Goal: Information Seeking & Learning: Learn about a topic

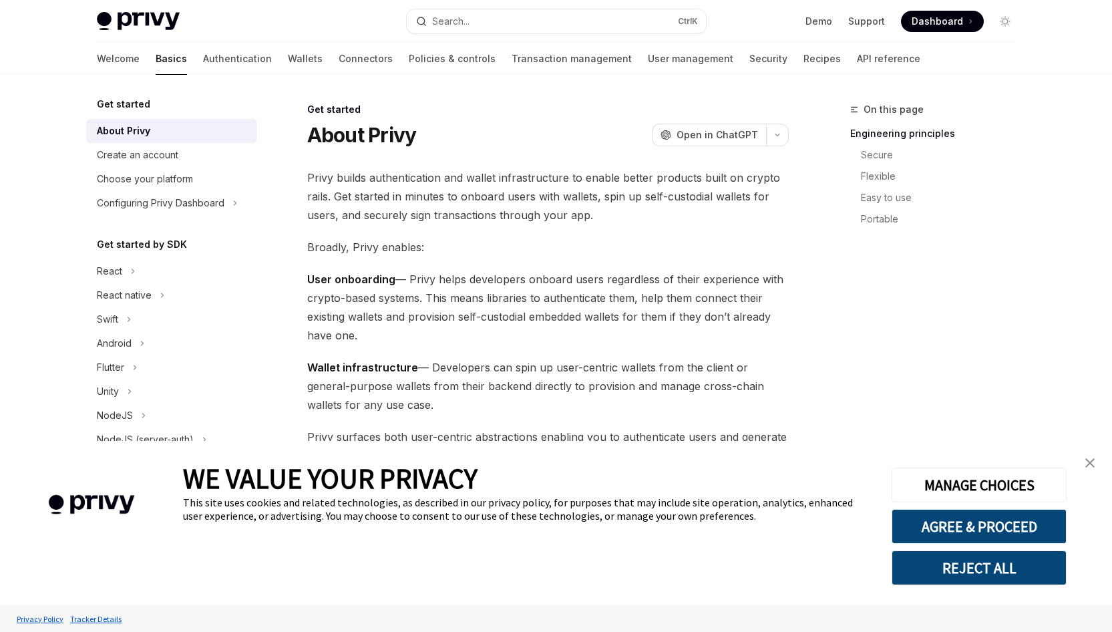
type textarea "*"
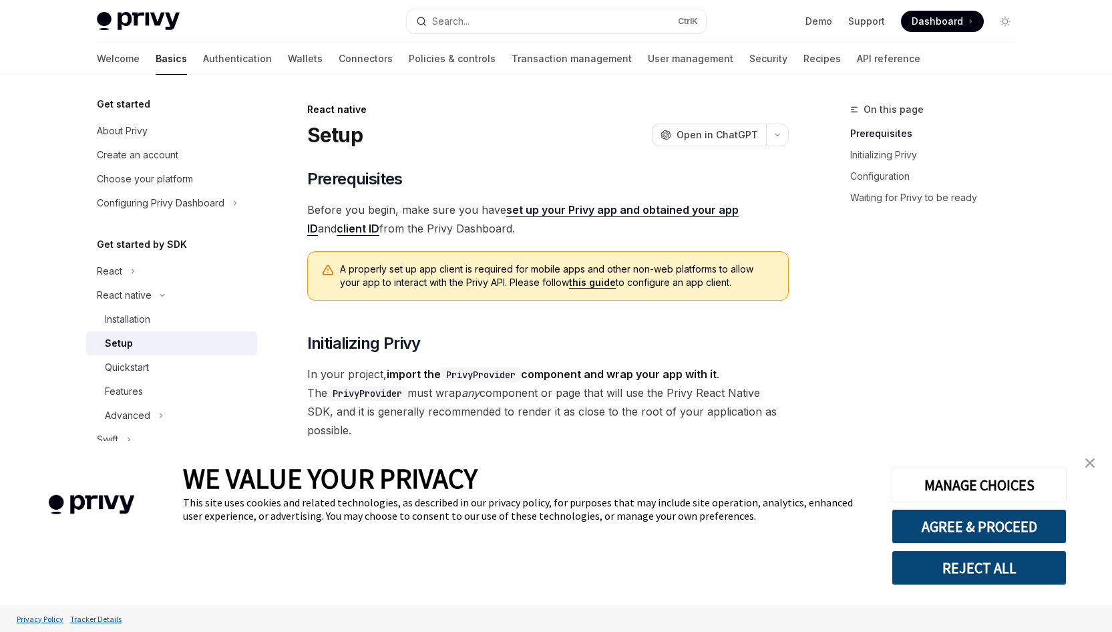
type textarea "*"
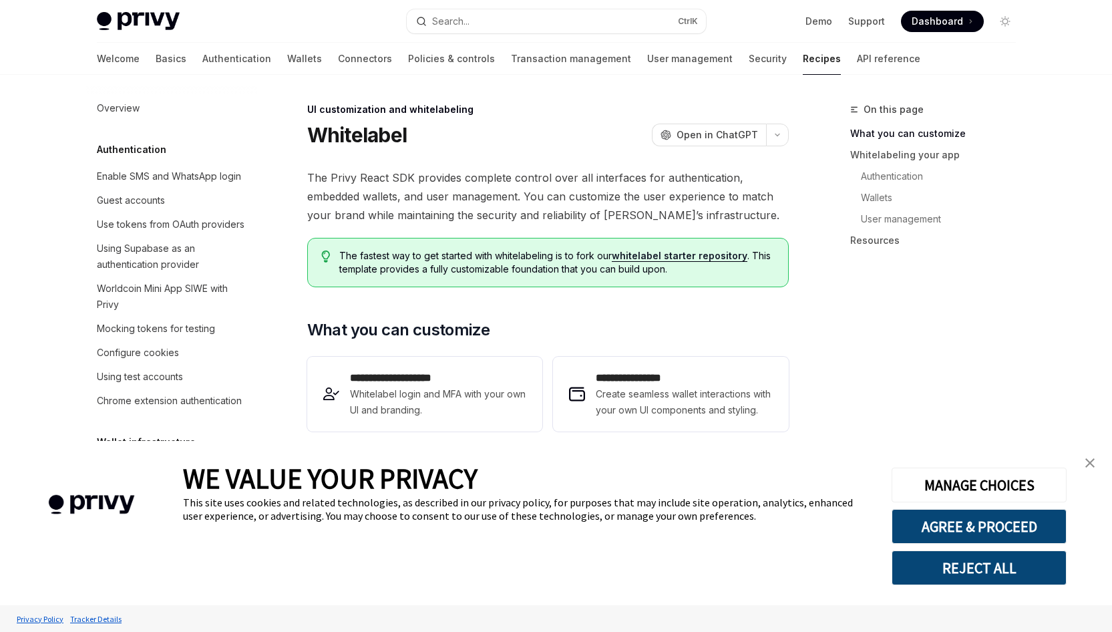
scroll to position [592, 0]
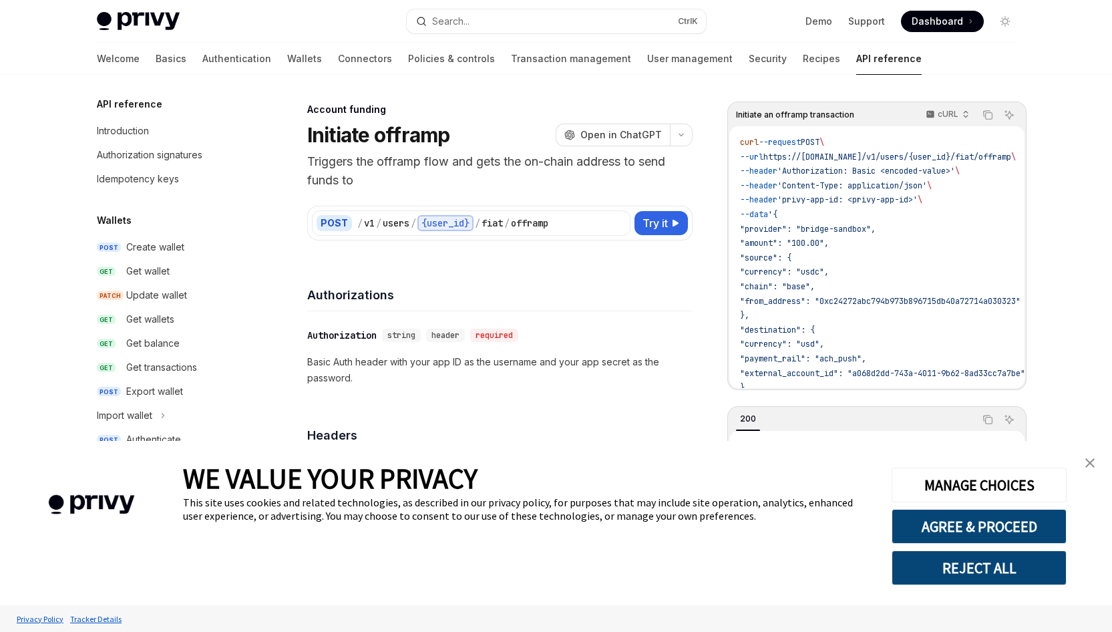
type textarea "*"
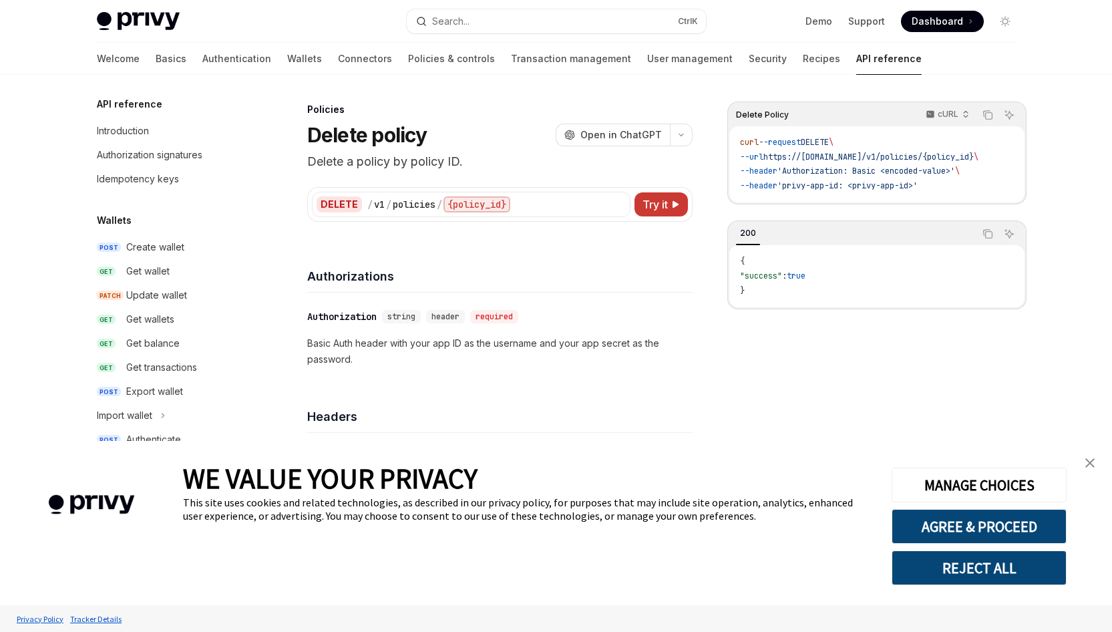
type textarea "*"
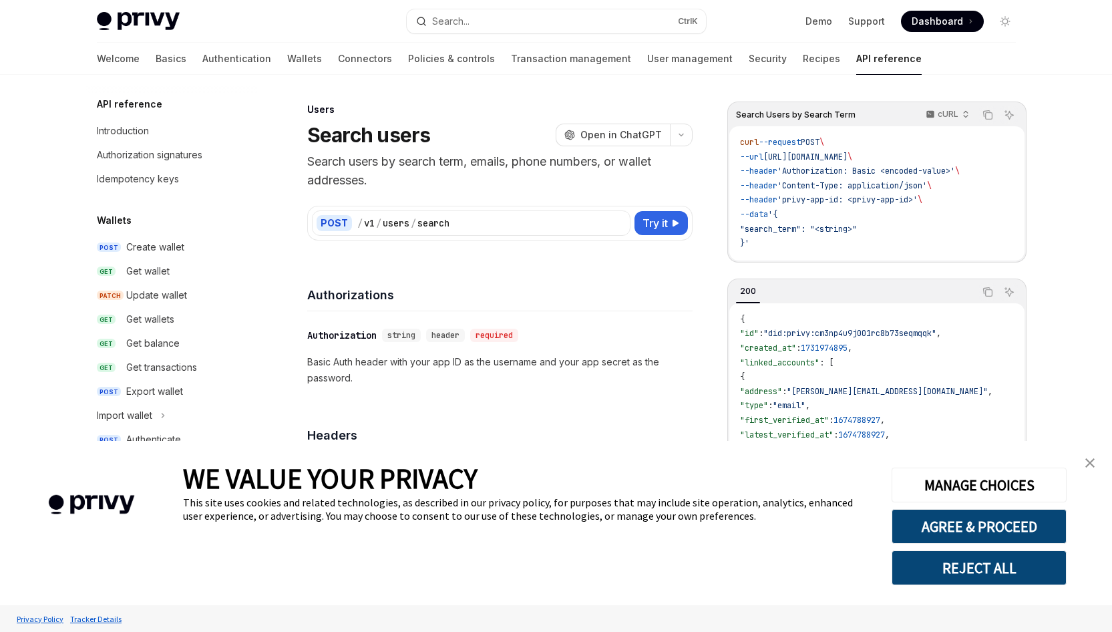
scroll to position [772, 0]
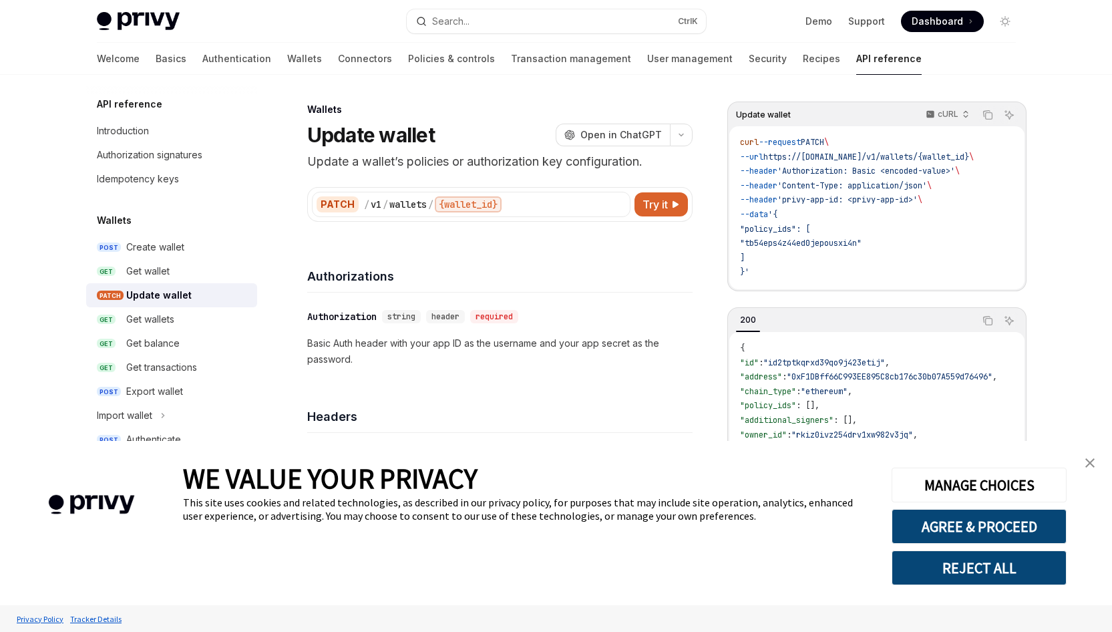
type textarea "*"
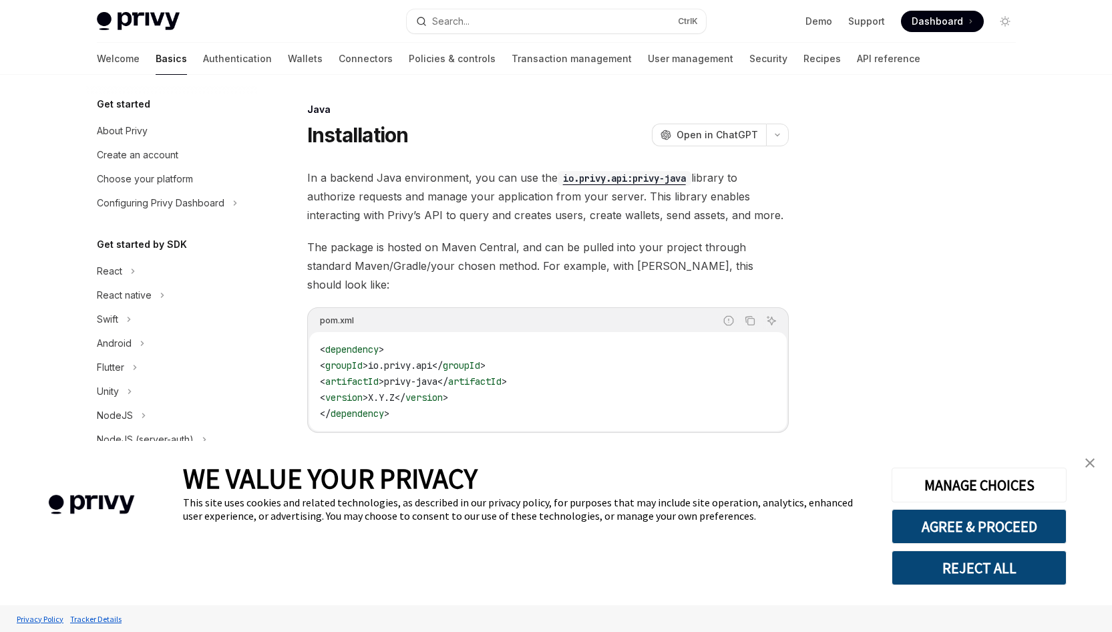
type textarea "*"
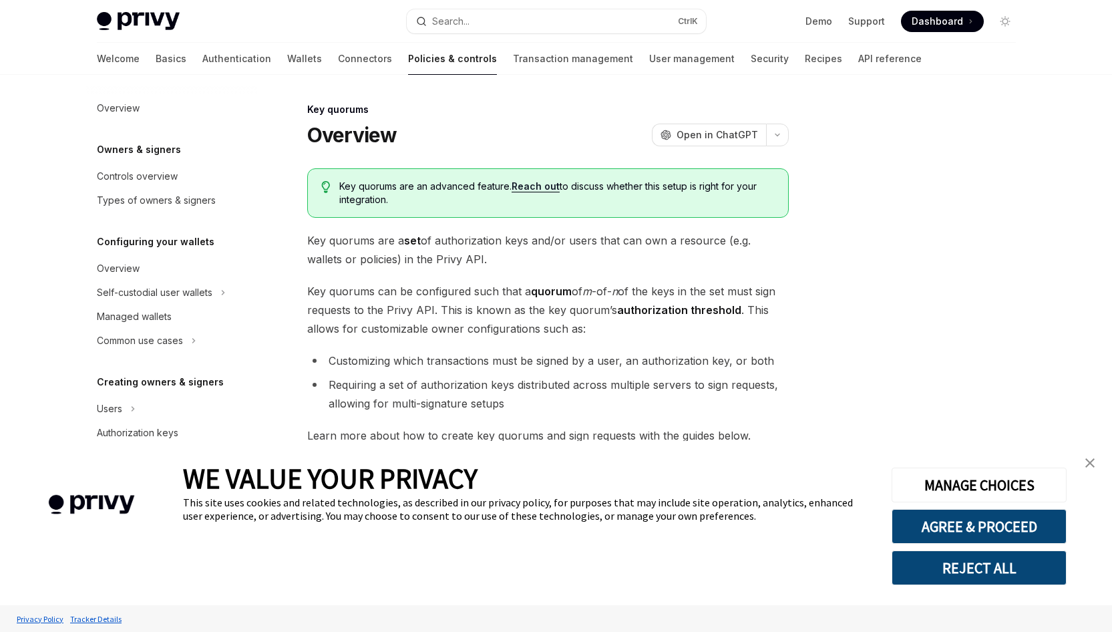
scroll to position [309, 0]
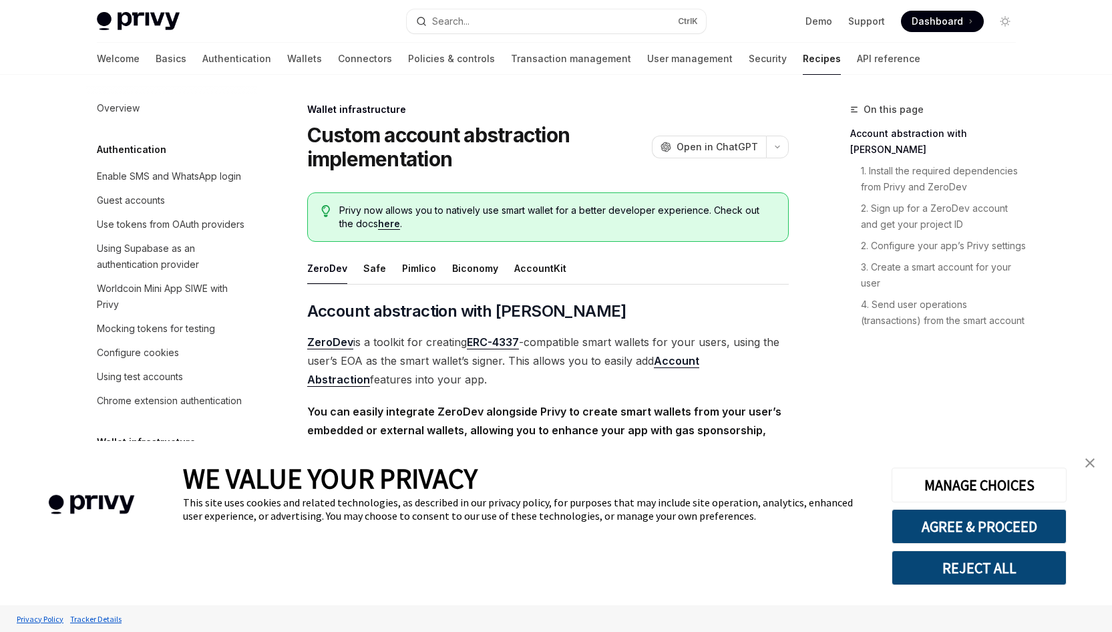
scroll to position [380, 0]
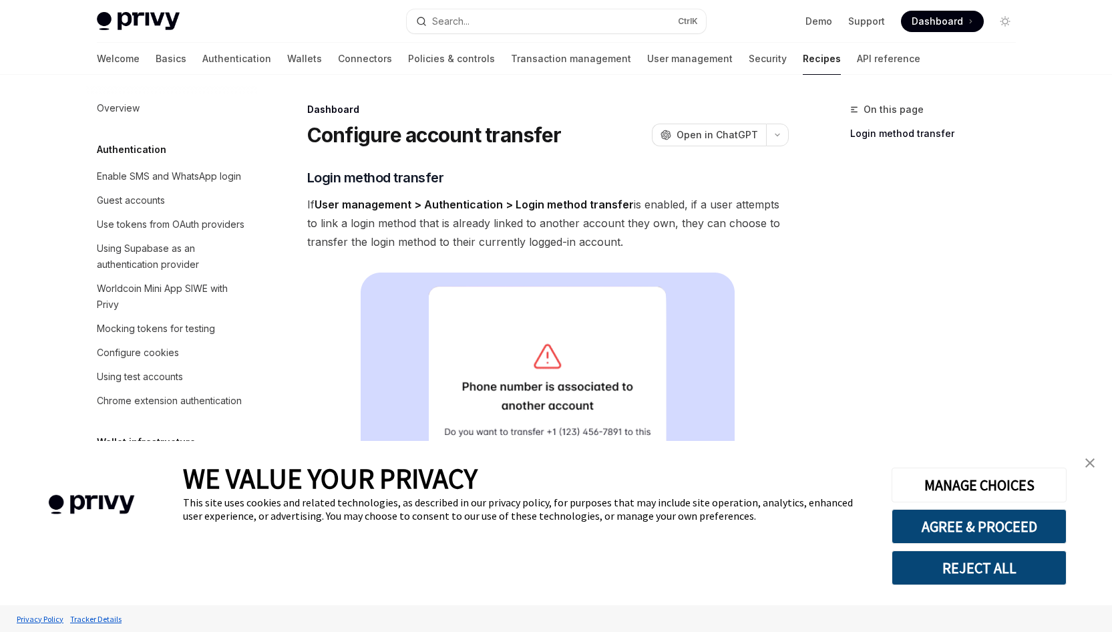
scroll to position [701, 0]
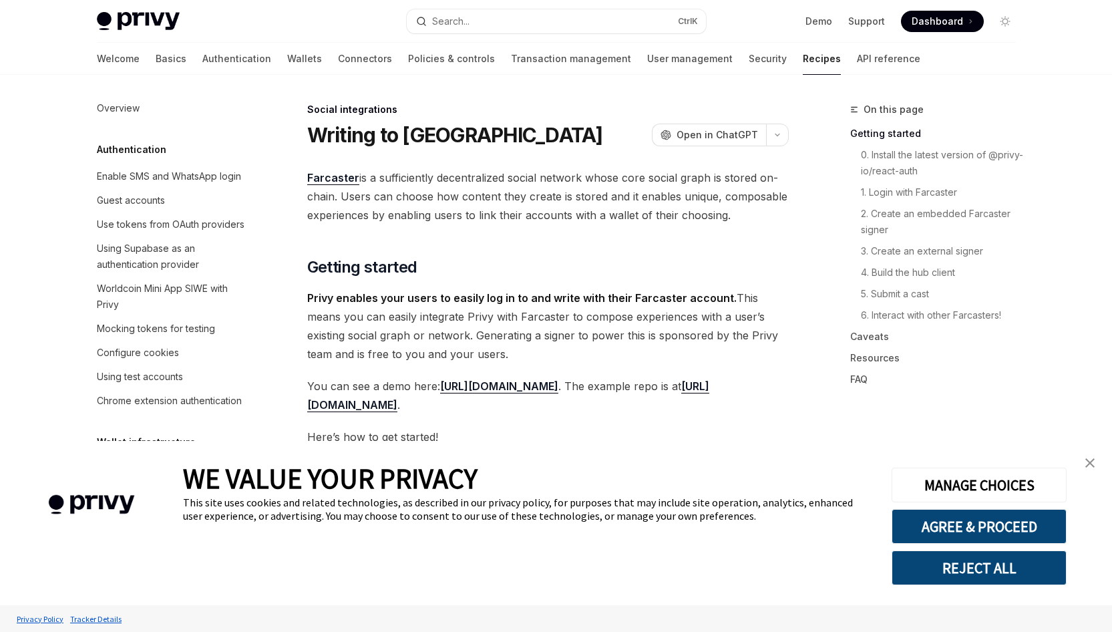
scroll to position [969, 0]
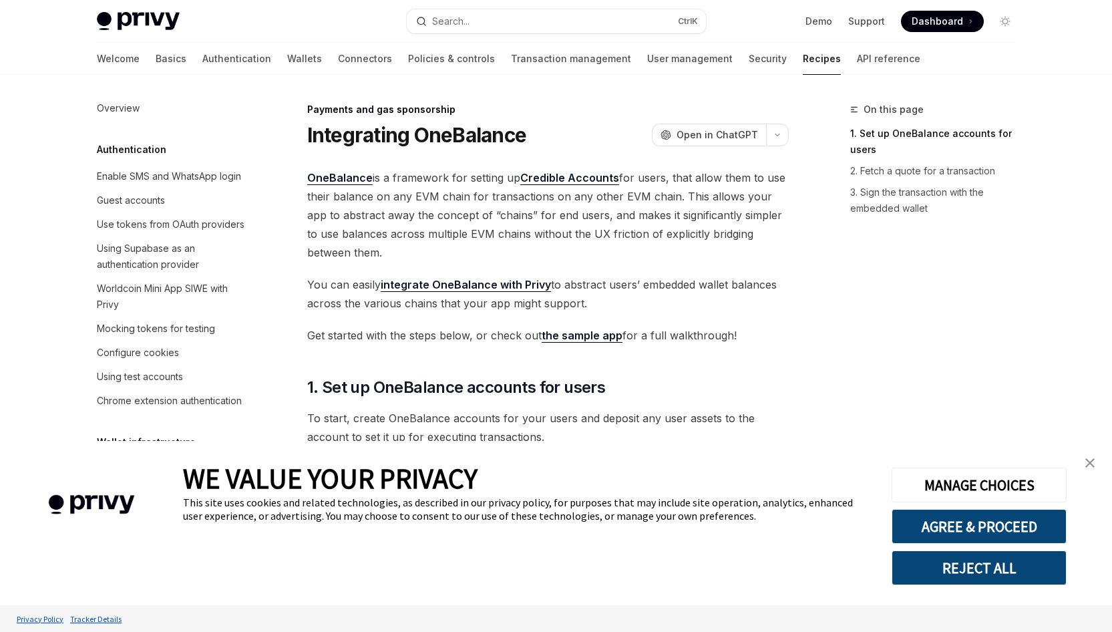
type textarea "*"
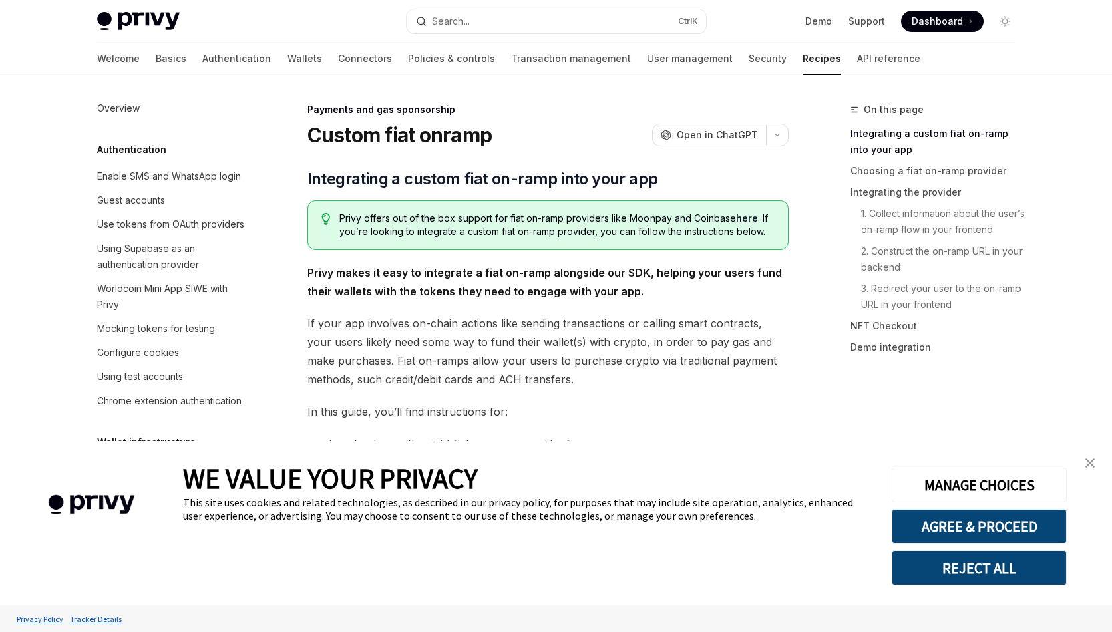
scroll to position [1037, 0]
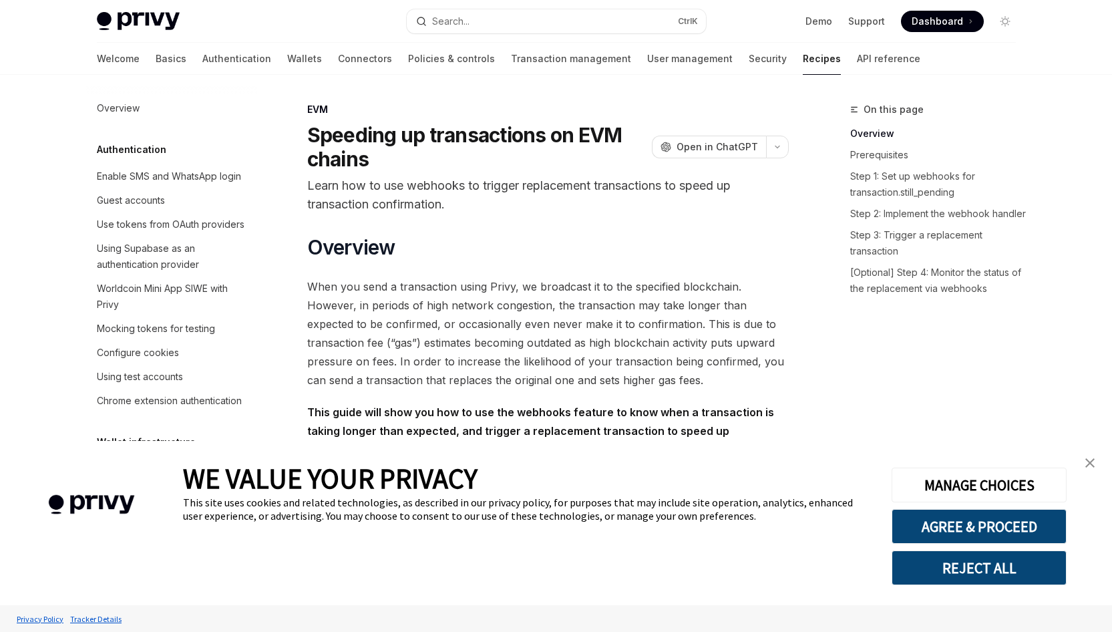
scroll to position [1943, 0]
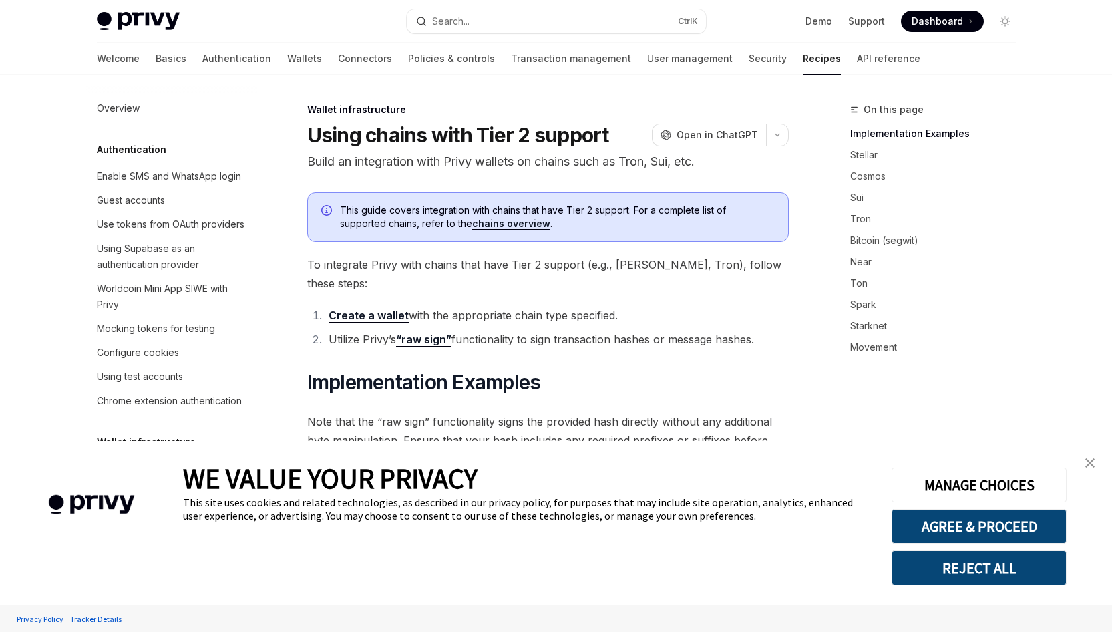
scroll to position [340, 0]
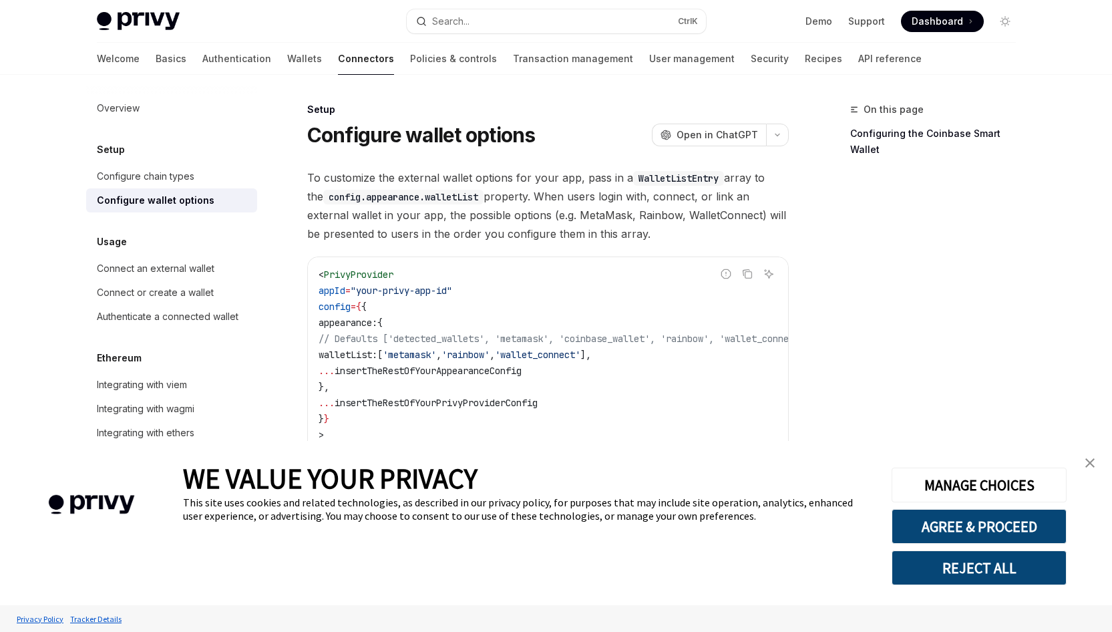
type textarea "*"
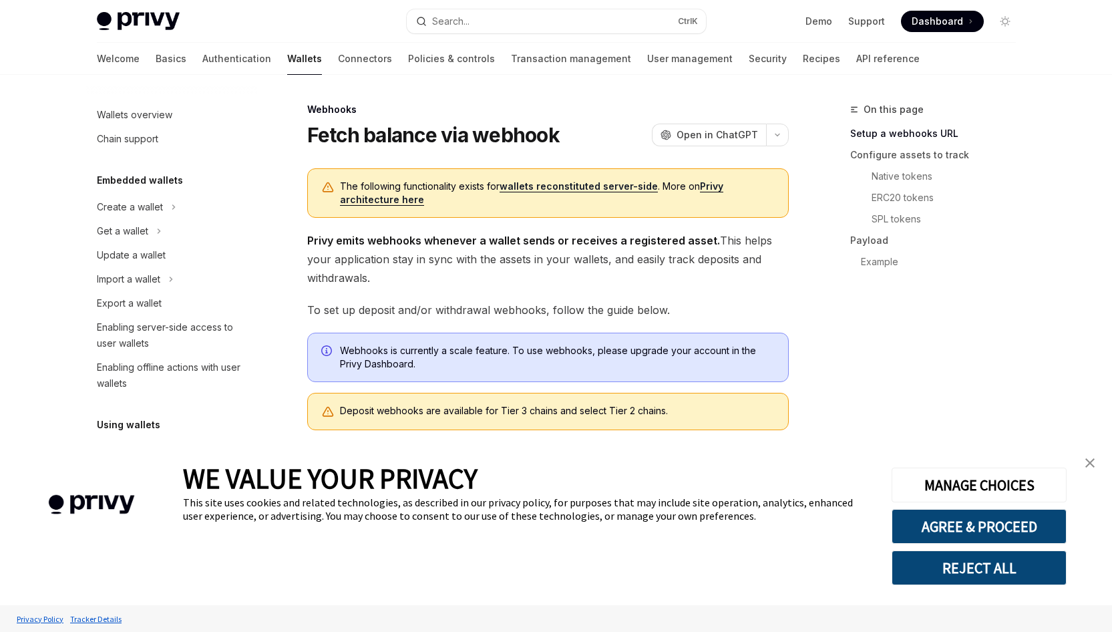
scroll to position [475, 0]
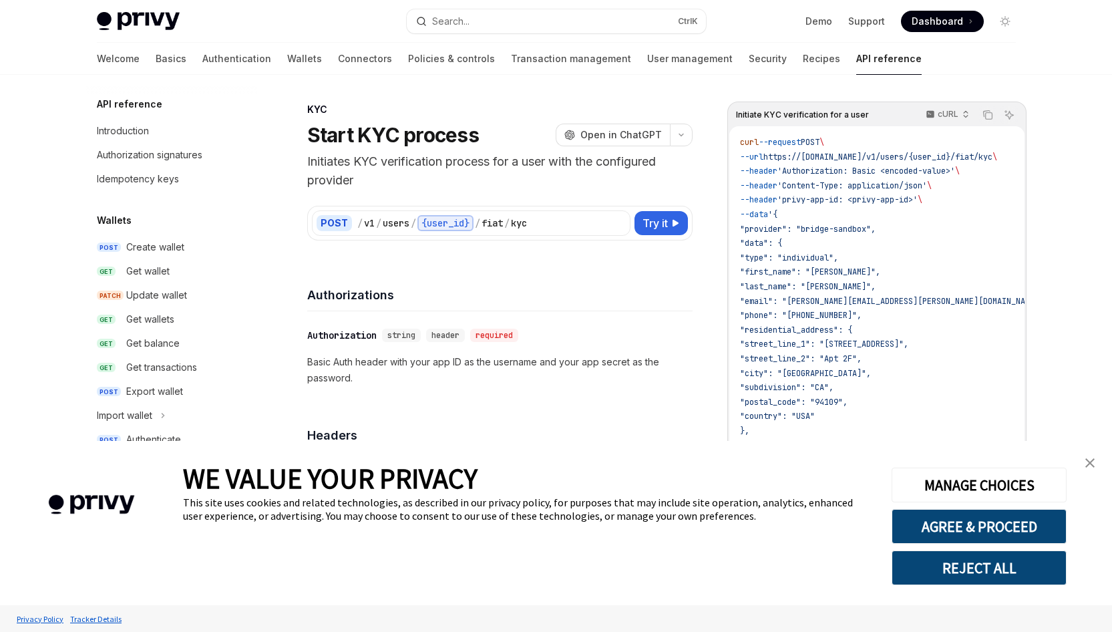
scroll to position [355, 0]
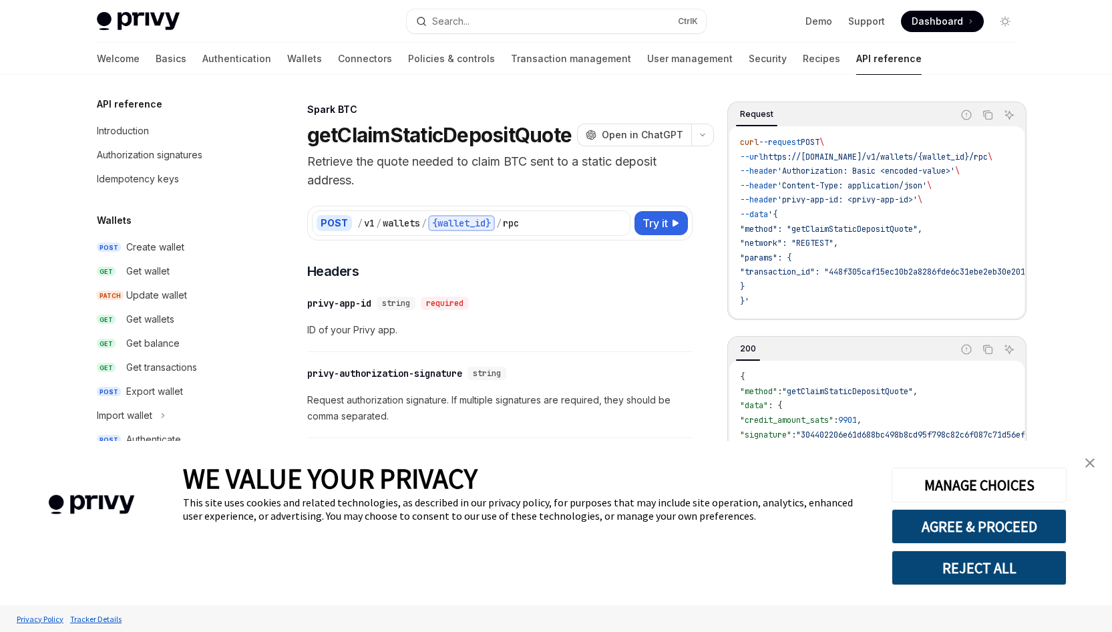
type textarea "*"
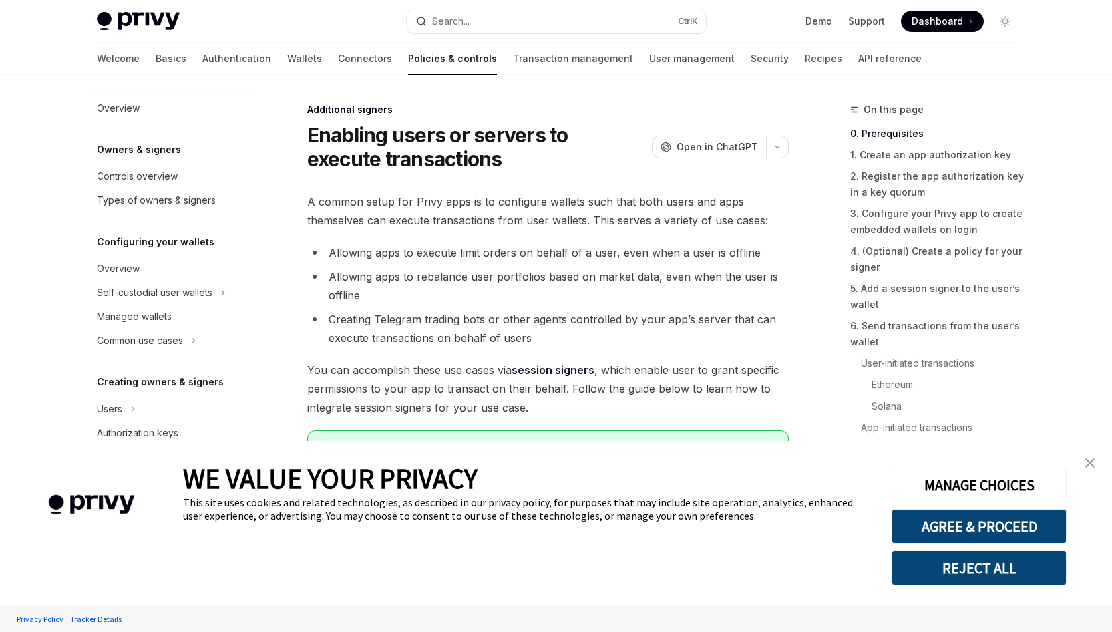
scroll to position [268, 0]
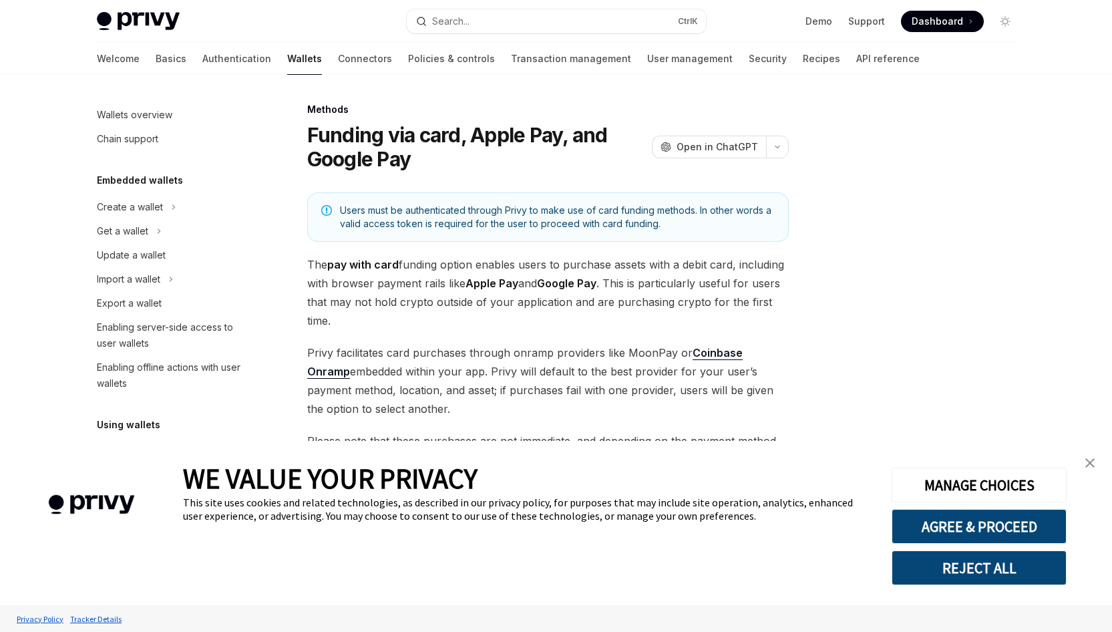
scroll to position [367, 0]
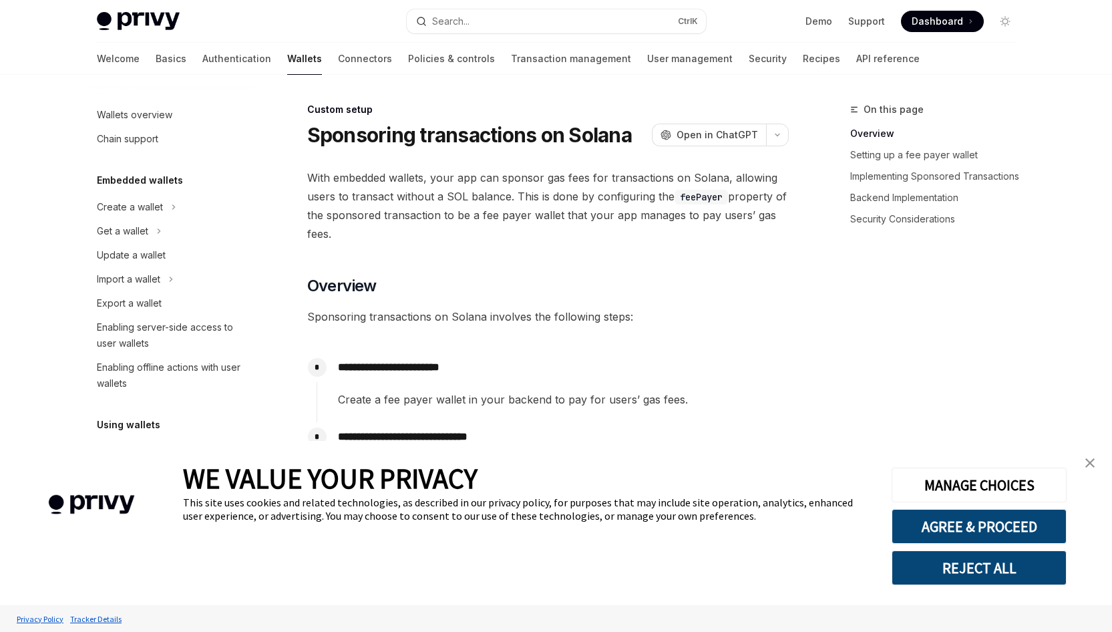
scroll to position [596, 0]
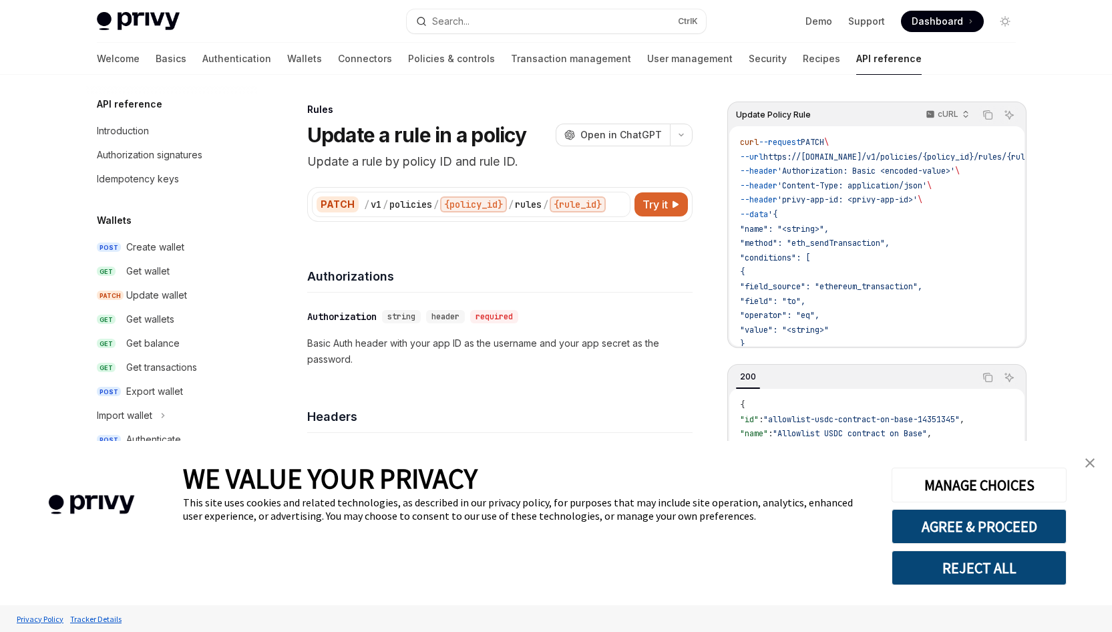
scroll to position [671, 0]
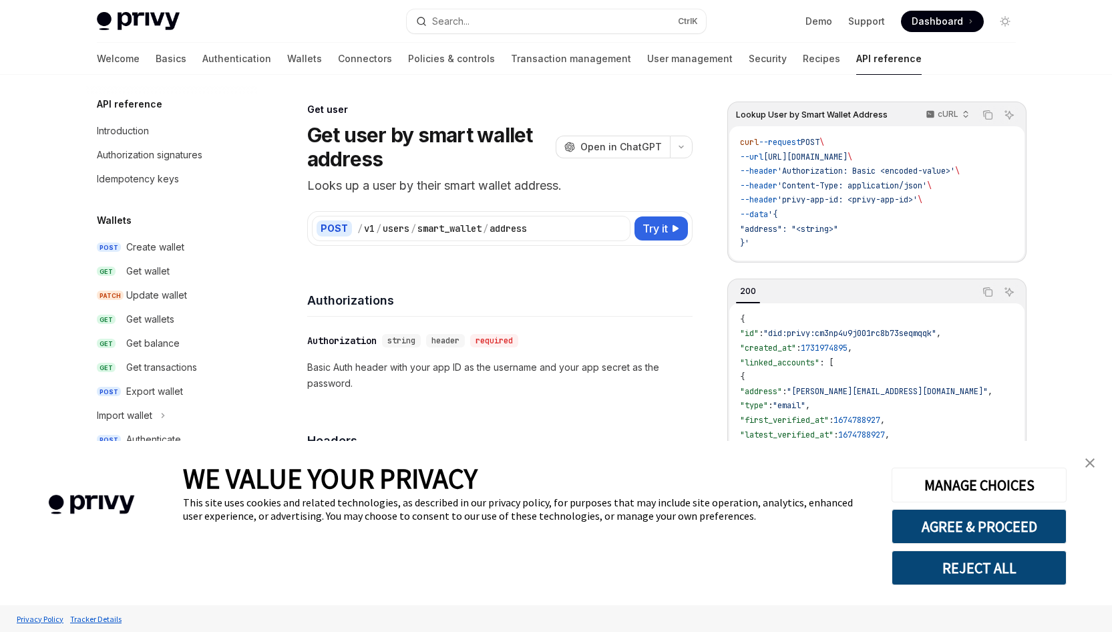
scroll to position [988, 0]
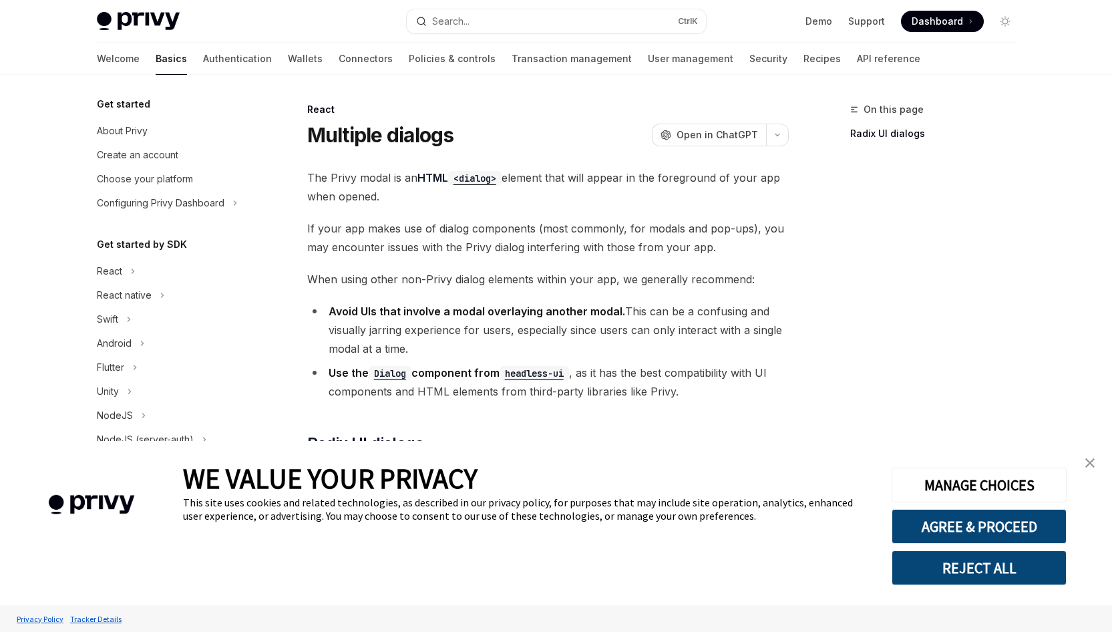
scroll to position [247, 0]
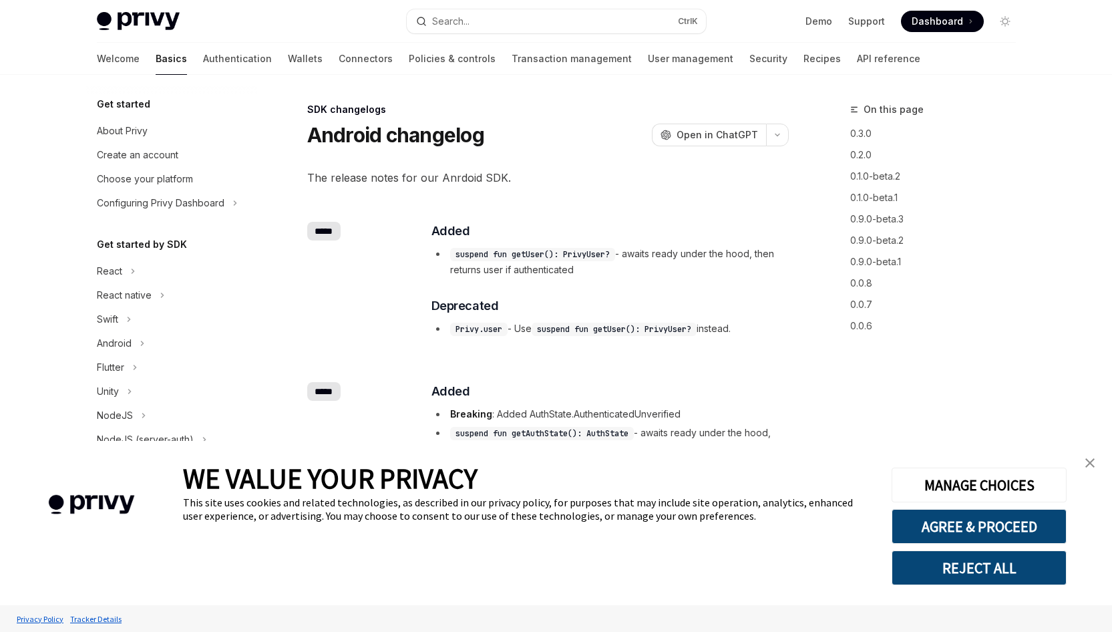
scroll to position [443, 0]
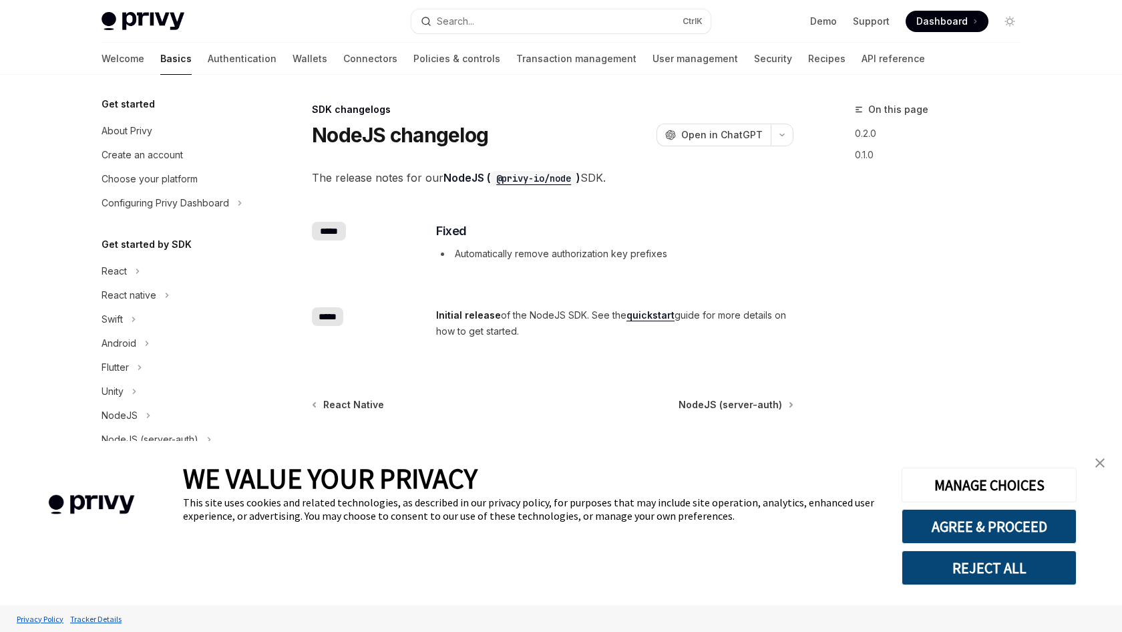
scroll to position [323, 0]
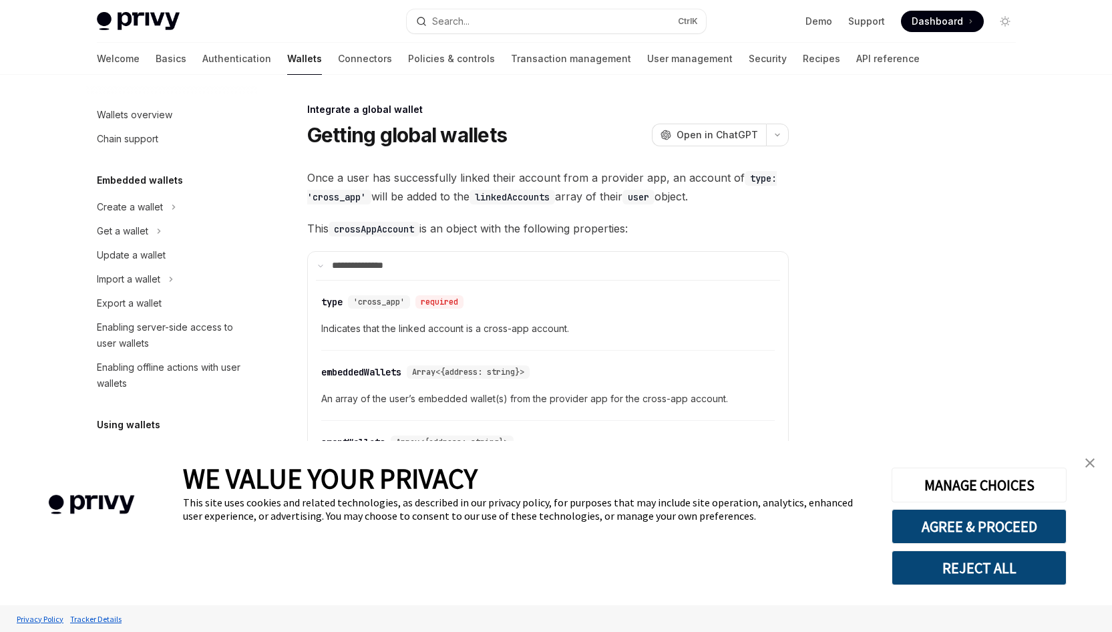
scroll to position [684, 0]
